Goal: Communication & Community: Answer question/provide support

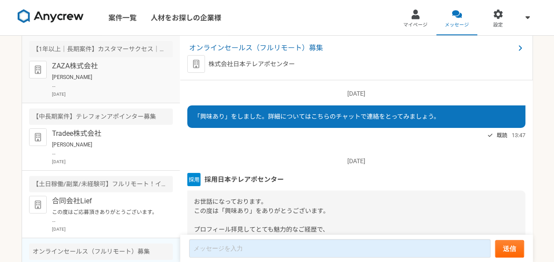
scroll to position [116, 0]
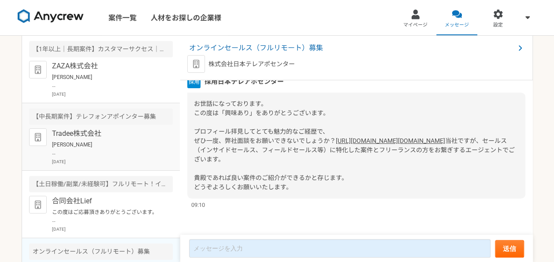
click at [122, 144] on p "[PERSON_NAME] お世話になっております。 ご連絡ありがとうございます。 それでは[DATE]10:00〜でお願いいたします。 当日、お時間になりま…" at bounding box center [106, 149] width 109 height 16
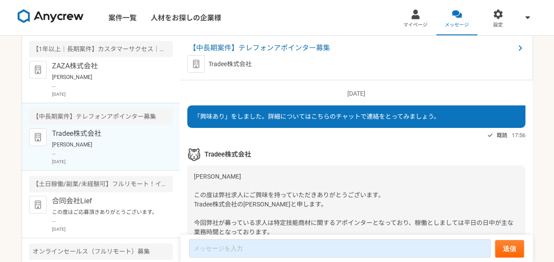
scroll to position [1008, 0]
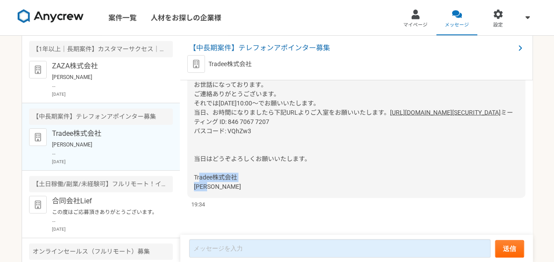
drag, startPoint x: 218, startPoint y: 189, endPoint x: 194, endPoint y: 178, distance: 25.6
click at [194, 178] on div "[PERSON_NAME]様 お世話になっております。 ご連絡ありがとうございます。 それでは[DATE]10:00〜でお願いいたします。 当日、お時間になり…" at bounding box center [356, 126] width 338 height 143
copy span "Tradee株式会社 [PERSON_NAME]"
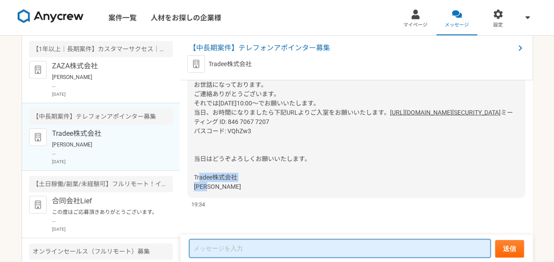
click at [218, 256] on textarea at bounding box center [339, 248] width 301 height 19
paste textarea "Tradee株式会社 [PERSON_NAME]"
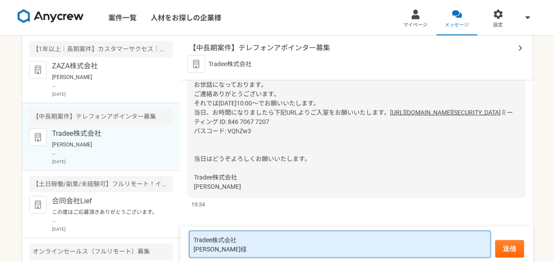
type textarea "Tradee株式会社 [PERSON_NAME]様"
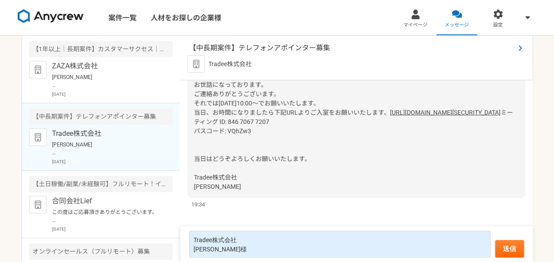
click at [236, 51] on span "【中長期案件】テレフォンアポインター募集" at bounding box center [352, 48] width 326 height 11
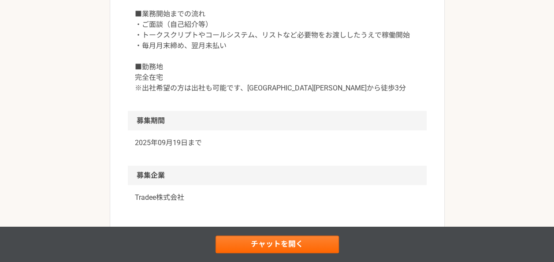
scroll to position [934, 0]
